Goal: Complete application form

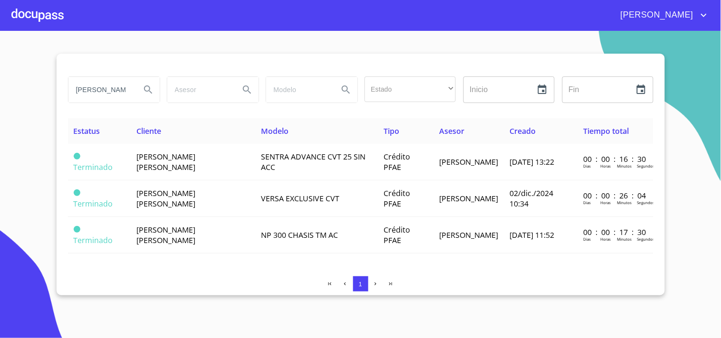
click at [25, 15] on div at bounding box center [37, 15] width 52 height 30
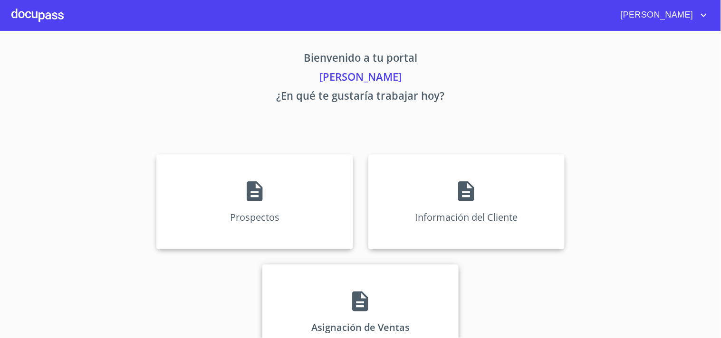
click at [341, 310] on div "Asignación de Ventas" at bounding box center [360, 312] width 196 height 95
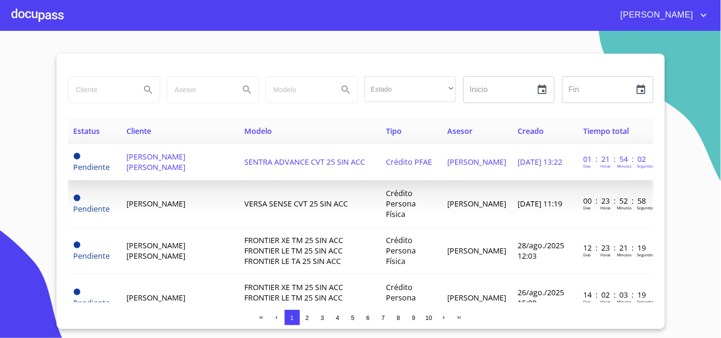
click at [244, 165] on span "SENTRA ADVANCE CVT 25 SIN ACC" at bounding box center [304, 162] width 121 height 10
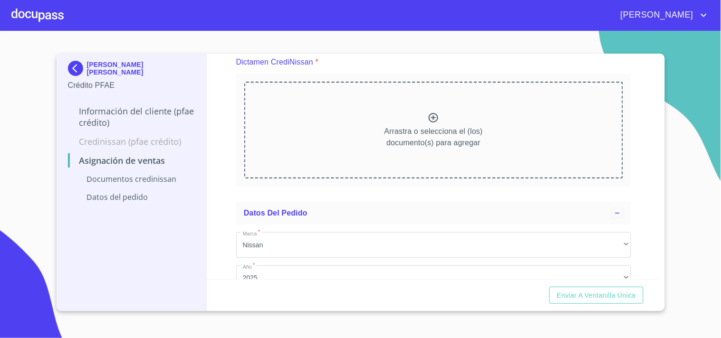
scroll to position [205, 0]
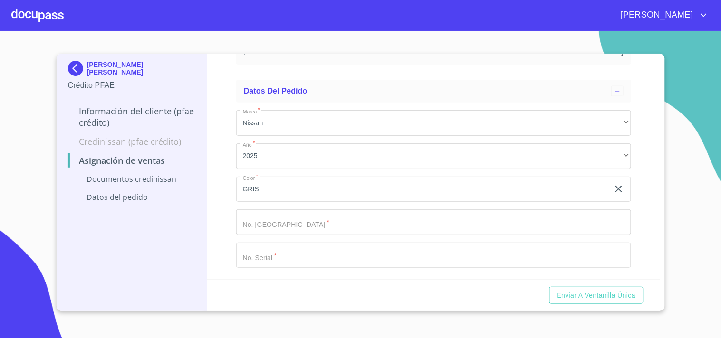
click at [322, 226] on input "Marca   *" at bounding box center [433, 223] width 395 height 26
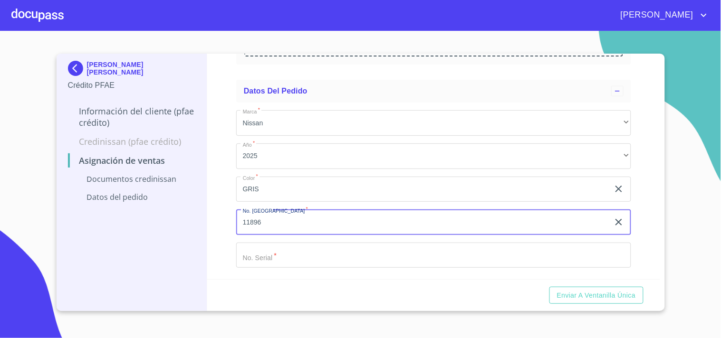
type input "11896"
click at [327, 263] on input "Marca   *" at bounding box center [433, 256] width 395 height 26
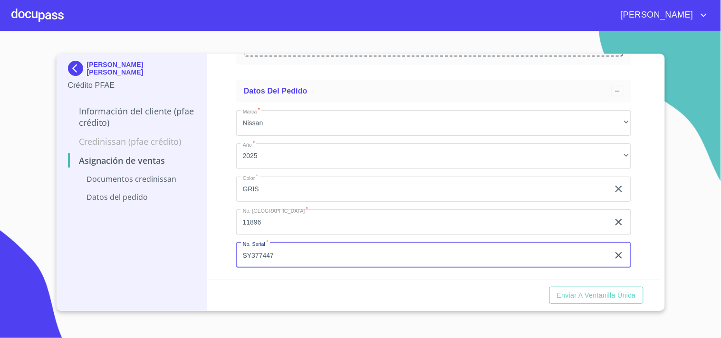
type input "SY377447"
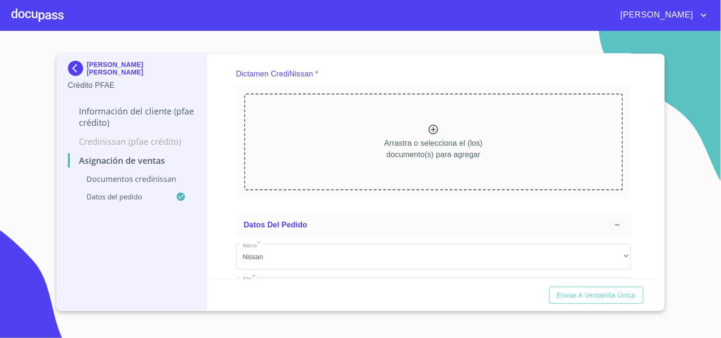
scroll to position [69, 0]
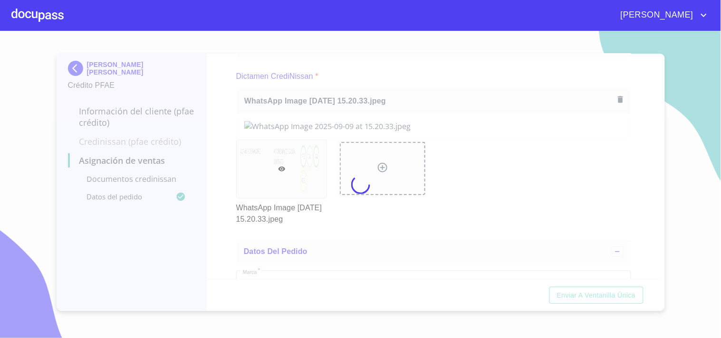
click at [448, 95] on div at bounding box center [360, 184] width 721 height 307
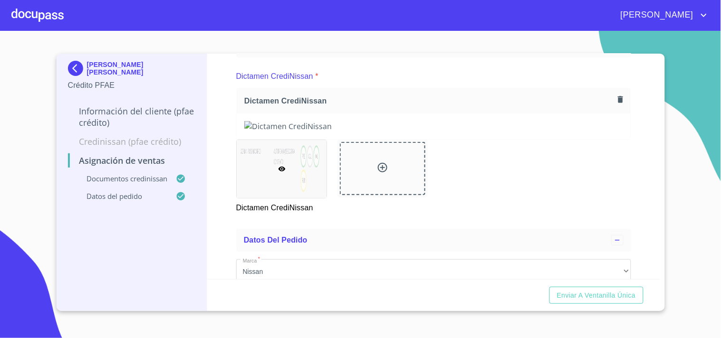
click at [585, 297] on span "Enviar a Ventanilla única" at bounding box center [596, 296] width 79 height 12
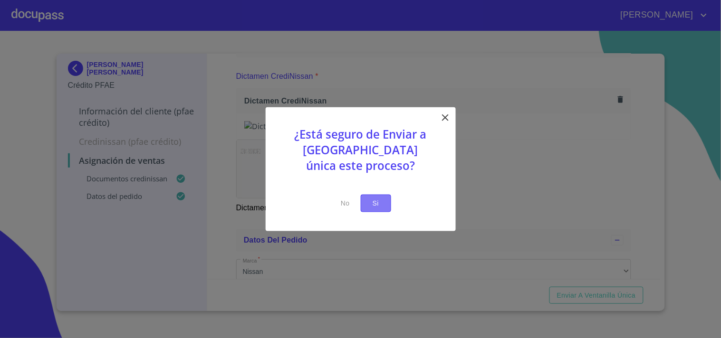
click at [385, 201] on button "Si" at bounding box center [376, 204] width 30 height 18
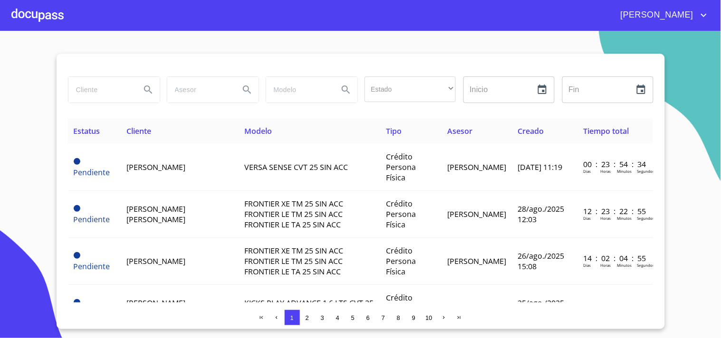
click at [63, 17] on div at bounding box center [37, 15] width 52 height 30
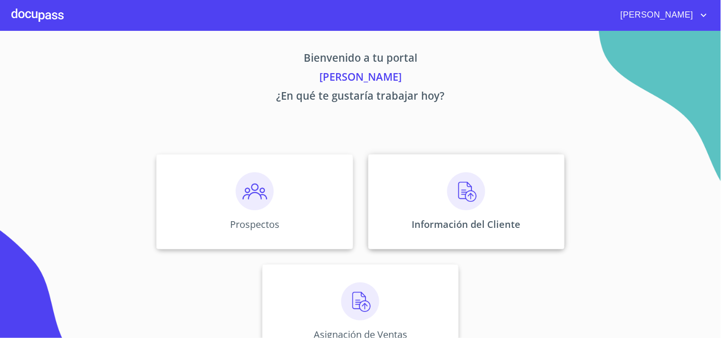
click at [454, 212] on div "Información del Cliente" at bounding box center [466, 201] width 196 height 95
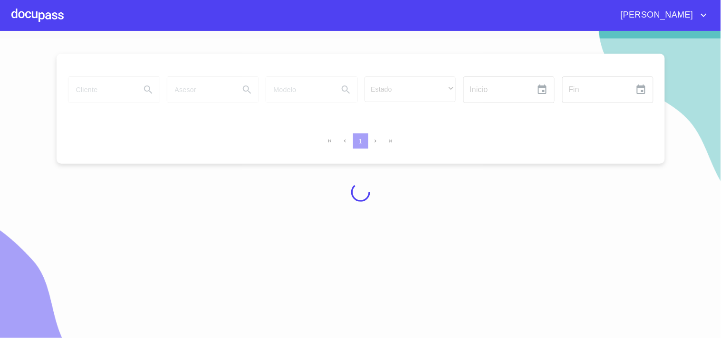
click at [122, 96] on div at bounding box center [360, 191] width 721 height 307
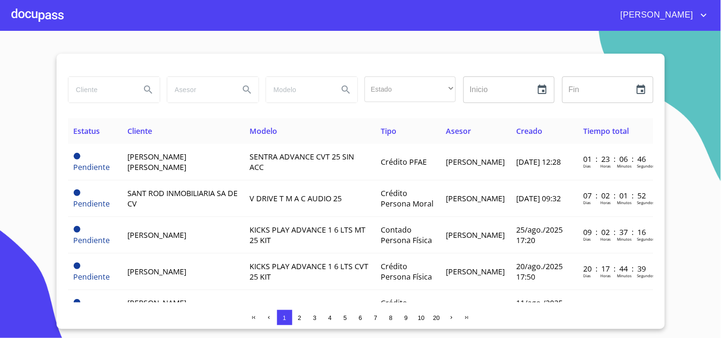
click at [103, 98] on input "search" at bounding box center [100, 90] width 65 height 26
click at [145, 86] on icon "Search" at bounding box center [148, 89] width 11 height 11
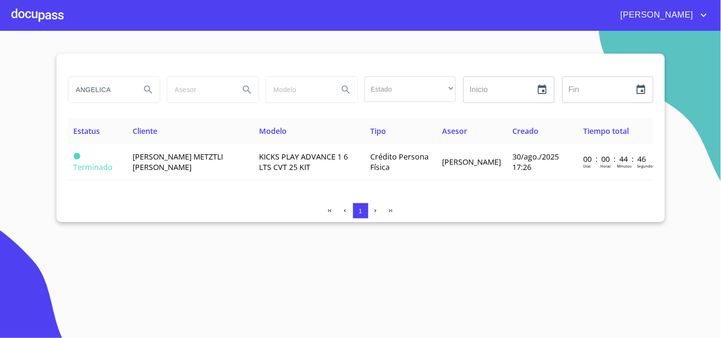
click at [129, 96] on input "ANGELICA" at bounding box center [100, 90] width 65 height 26
type input "A"
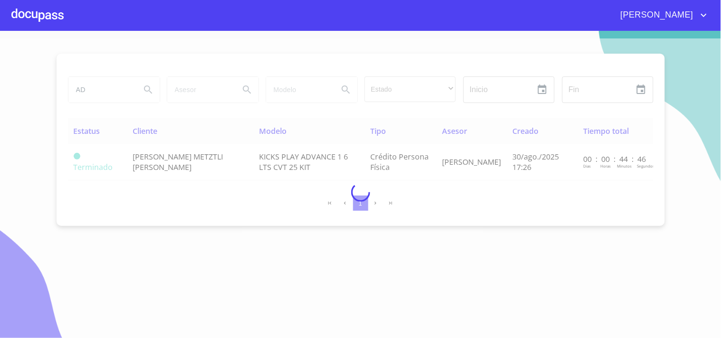
type input "A"
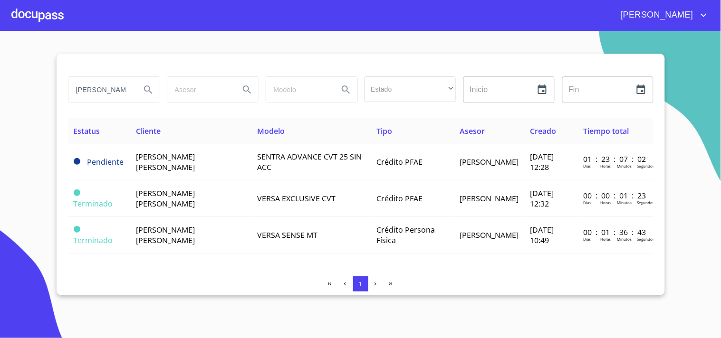
scroll to position [0, 4]
type input "[PERSON_NAME]"
click at [150, 87] on icon "Search" at bounding box center [148, 89] width 11 height 11
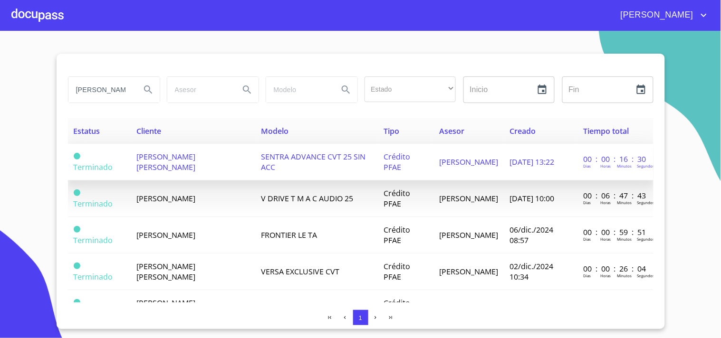
click at [216, 168] on td "[PERSON_NAME] [PERSON_NAME]" at bounding box center [193, 162] width 124 height 37
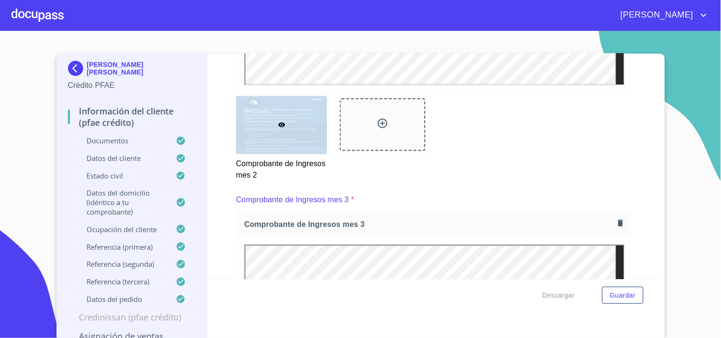
scroll to position [2075, 0]
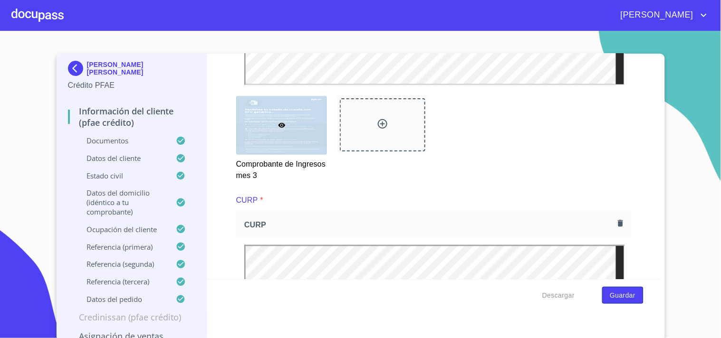
click at [631, 300] on span "Guardar" at bounding box center [623, 296] width 26 height 12
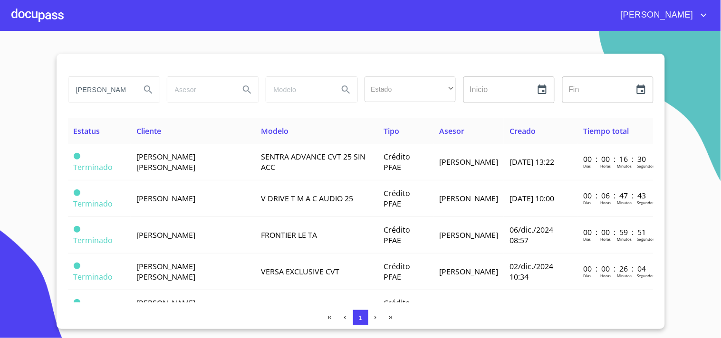
click at [116, 89] on input "[PERSON_NAME]" at bounding box center [100, 90] width 65 height 26
click at [122, 89] on input "[PERSON_NAME]" at bounding box center [100, 90] width 65 height 26
type input "O"
type input "ANGELICA"
click at [146, 87] on icon "Search" at bounding box center [148, 89] width 11 height 11
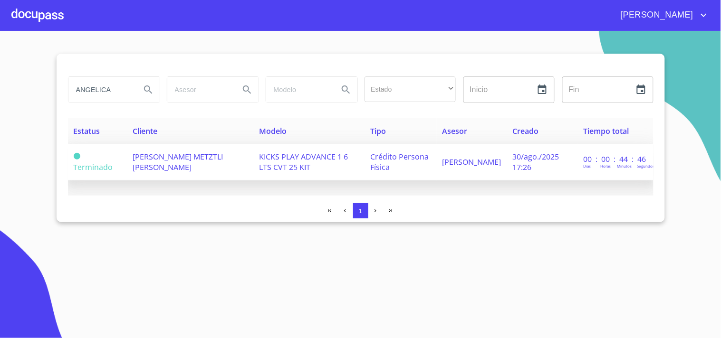
click at [186, 165] on td "[PERSON_NAME] METZTLI [PERSON_NAME]" at bounding box center [190, 162] width 126 height 37
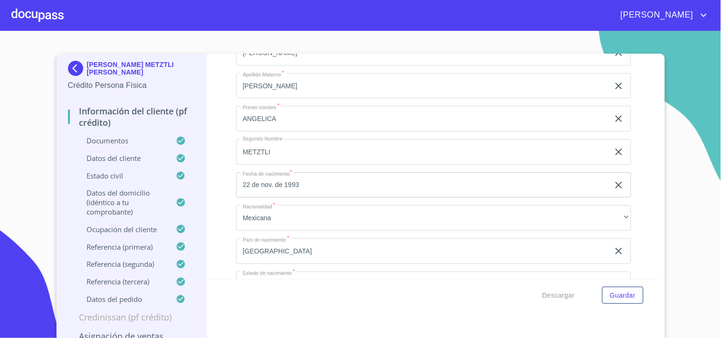
scroll to position [2601, 0]
